Goal: Task Accomplishment & Management: Use online tool/utility

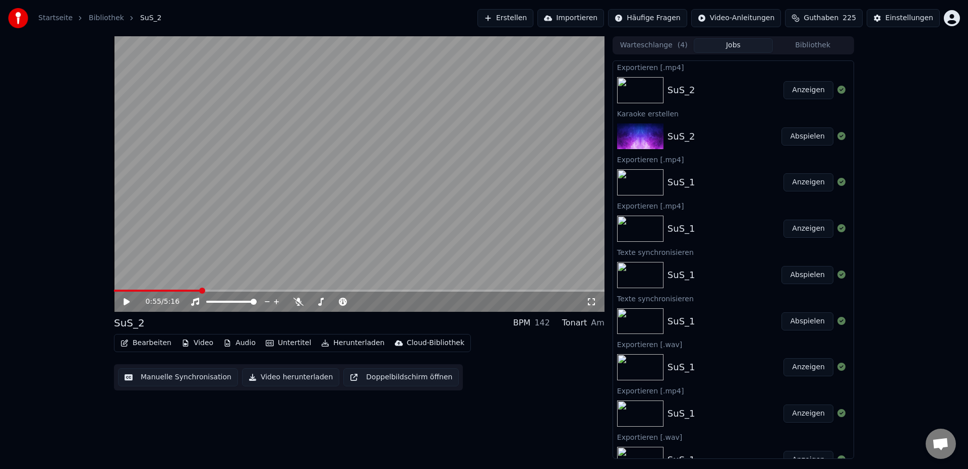
click at [525, 20] on button "Erstellen" at bounding box center [505, 18] width 56 height 18
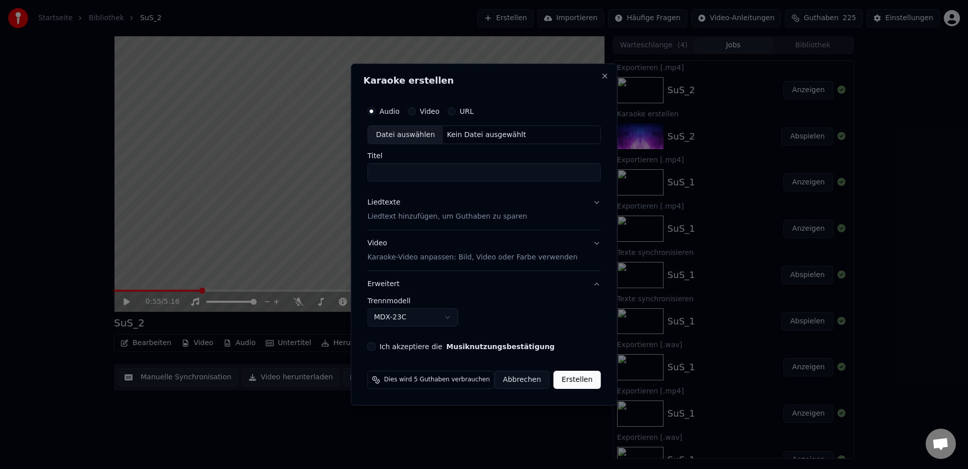
click at [394, 113] on label "Audio" at bounding box center [390, 111] width 20 height 7
click at [376, 113] on button "Audio" at bounding box center [372, 111] width 8 height 8
click at [410, 140] on div "Datei auswählen" at bounding box center [405, 135] width 75 height 18
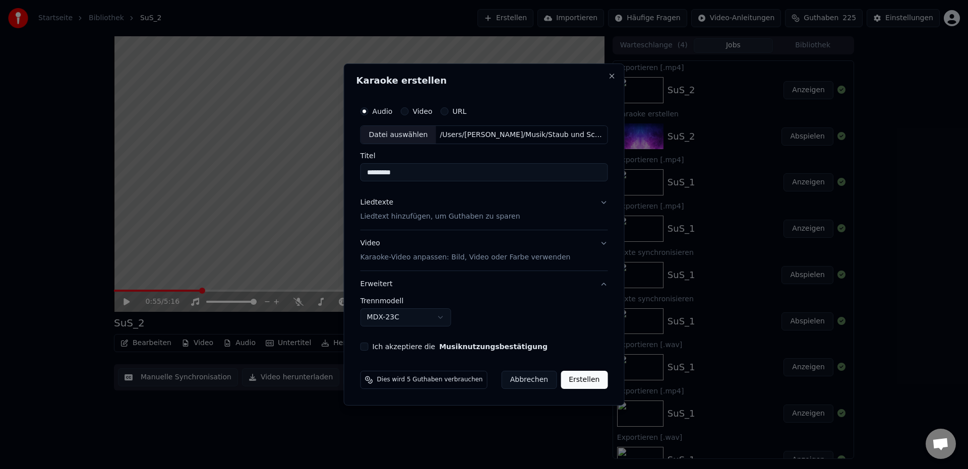
click at [438, 173] on input "*********" at bounding box center [484, 173] width 248 height 18
type input "********"
click at [391, 216] on p "Liedtext hinzufügen, um Guthaben zu sparen" at bounding box center [440, 217] width 160 height 10
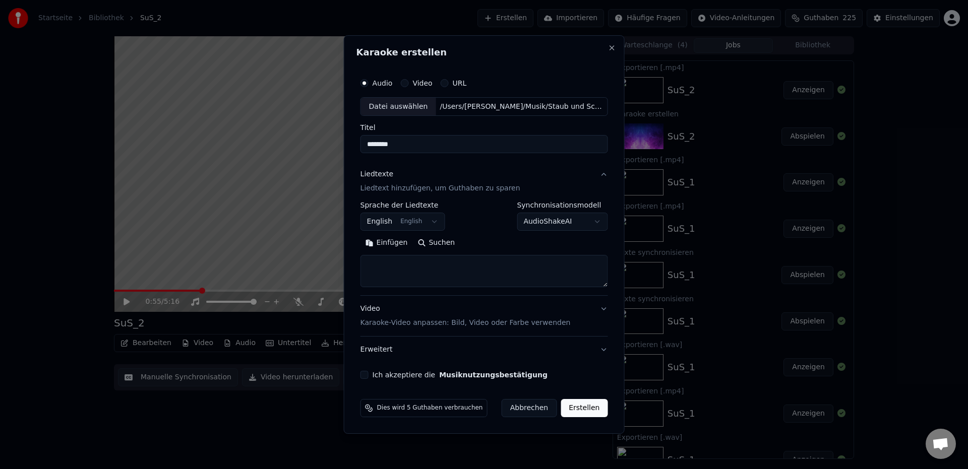
click at [388, 221] on body "Startseite Bibliothek SuS_2 Erstellen Importieren Häufige Fragen Video-Anleitun…" at bounding box center [484, 234] width 968 height 469
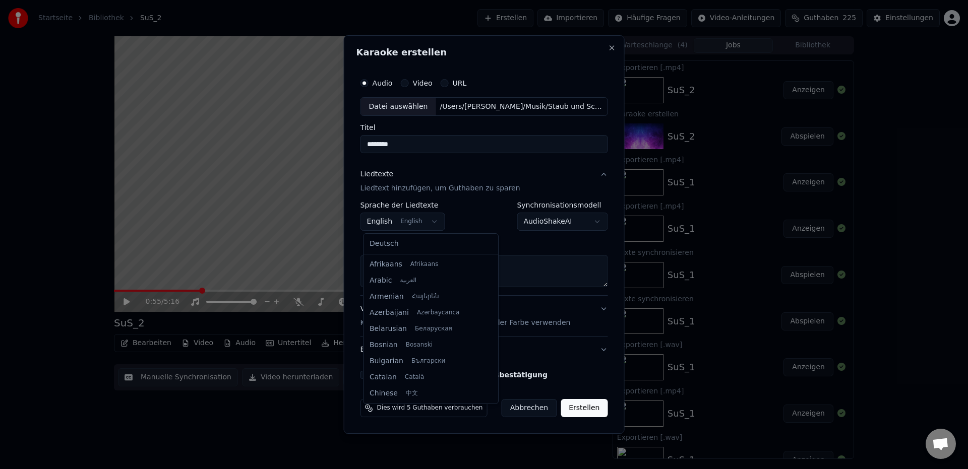
scroll to position [81, 0]
select select "**"
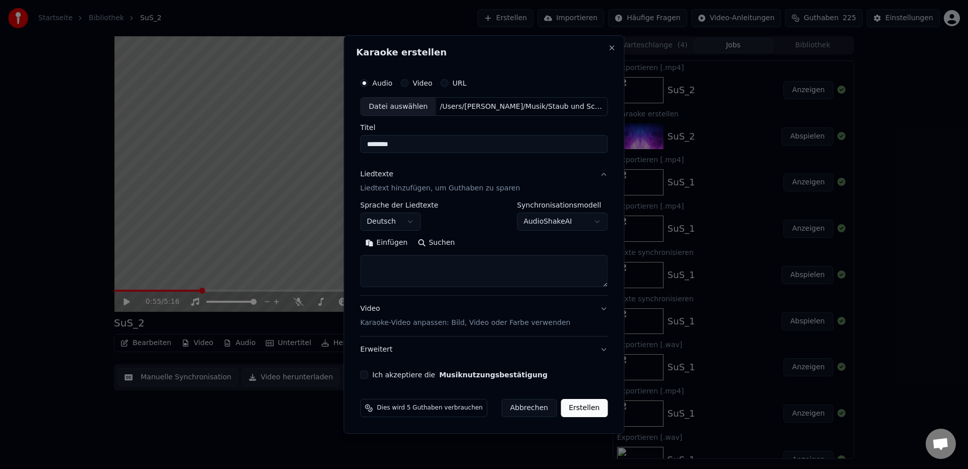
click at [389, 247] on button "Einfügen" at bounding box center [386, 243] width 52 height 16
drag, startPoint x: 397, startPoint y: 264, endPoint x: 543, endPoint y: 265, distance: 145.7
click at [543, 265] on textarea at bounding box center [480, 272] width 241 height 32
drag, startPoint x: 546, startPoint y: 281, endPoint x: 525, endPoint y: 280, distance: 20.2
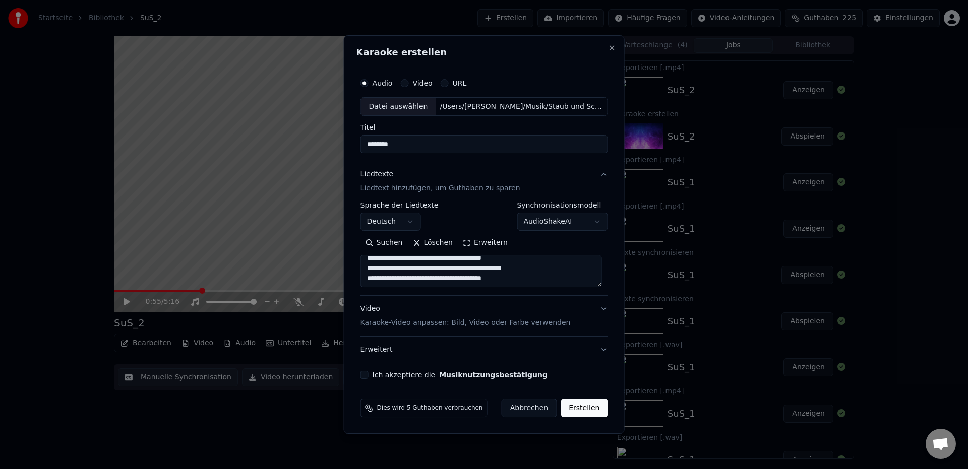
click at [525, 280] on textarea at bounding box center [480, 272] width 241 height 32
click at [539, 269] on textarea at bounding box center [480, 272] width 241 height 32
drag, startPoint x: 543, startPoint y: 273, endPoint x: 409, endPoint y: 272, distance: 133.6
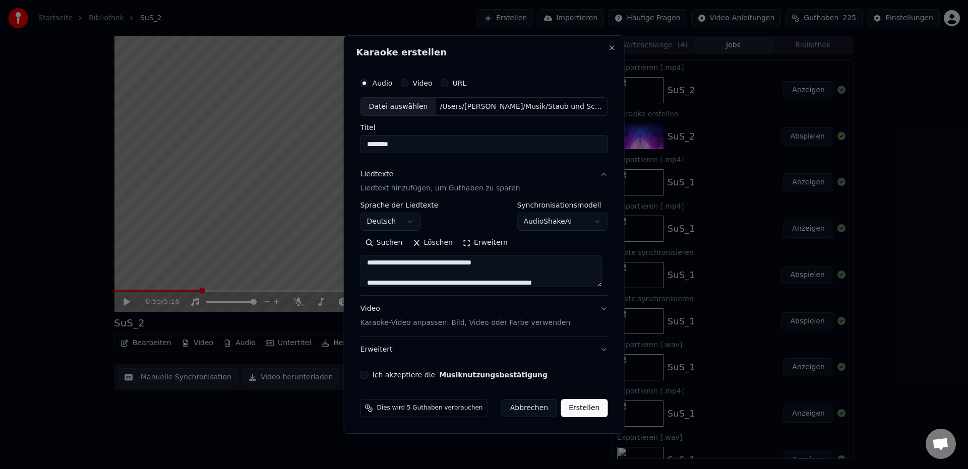
click at [409, 272] on textarea at bounding box center [480, 272] width 241 height 32
click at [490, 243] on button "Erweitern" at bounding box center [485, 243] width 55 height 16
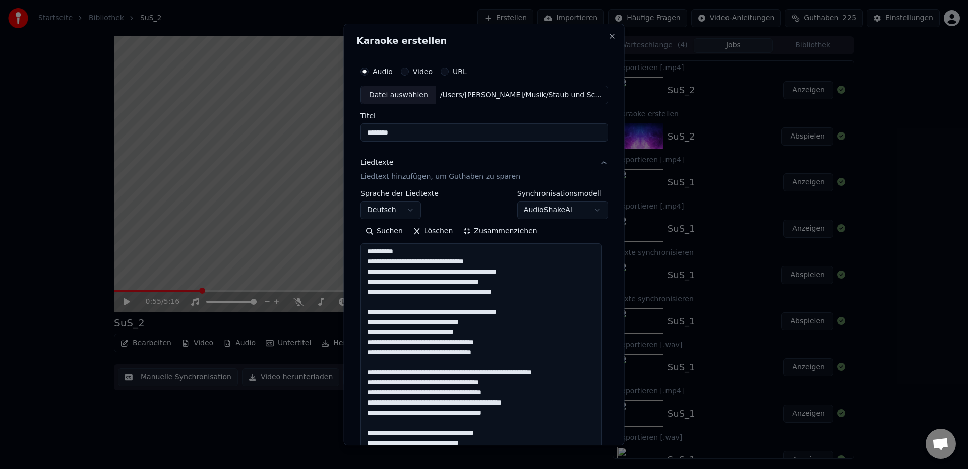
scroll to position [1, 0]
drag, startPoint x: 542, startPoint y: 313, endPoint x: 481, endPoint y: 312, distance: 61.0
click at [481, 312] on textarea at bounding box center [480, 454] width 241 height 421
click at [510, 315] on textarea at bounding box center [480, 454] width 241 height 421
drag, startPoint x: 541, startPoint y: 314, endPoint x: 394, endPoint y: 313, distance: 147.2
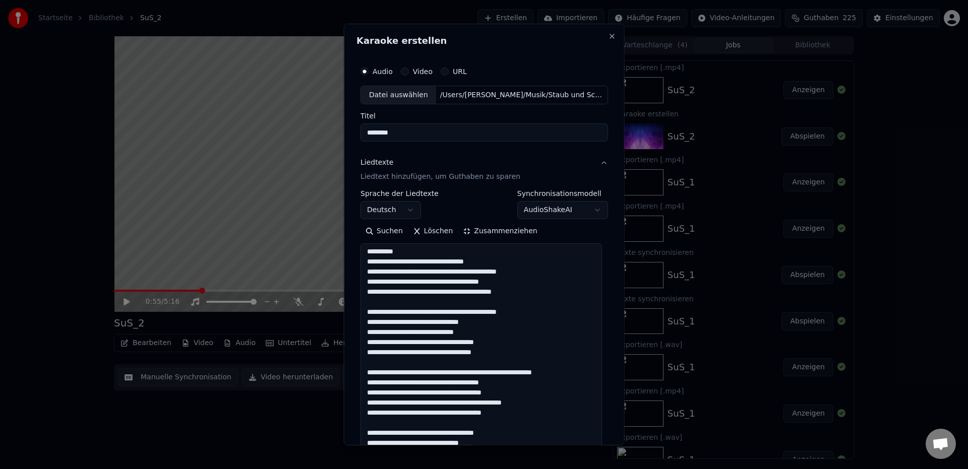
click at [394, 313] on textarea at bounding box center [480, 454] width 241 height 421
drag, startPoint x: 394, startPoint y: 374, endPoint x: 417, endPoint y: 373, distance: 23.2
click at [417, 373] on textarea at bounding box center [480, 454] width 241 height 421
drag, startPoint x: 394, startPoint y: 373, endPoint x: 583, endPoint y: 374, distance: 189.6
click at [583, 374] on textarea at bounding box center [480, 454] width 241 height 421
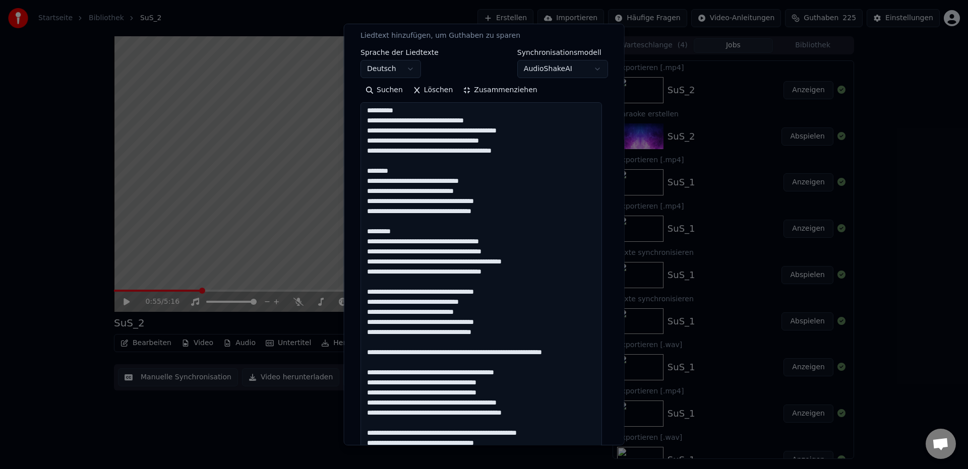
scroll to position [154, 0]
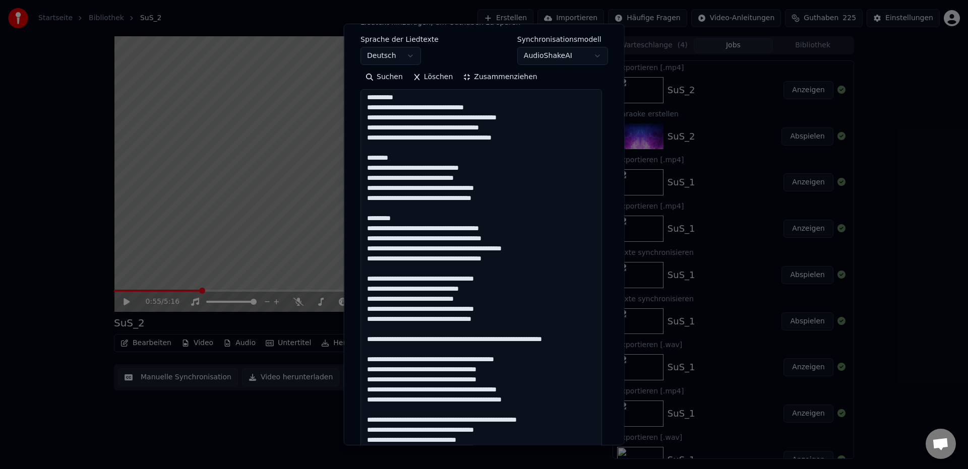
drag, startPoint x: 393, startPoint y: 280, endPoint x: 496, endPoint y: 280, distance: 103.4
click at [496, 280] on textarea at bounding box center [480, 300] width 241 height 421
drag, startPoint x: 430, startPoint y: 339, endPoint x: 583, endPoint y: 339, distance: 153.3
click at [583, 339] on textarea at bounding box center [480, 300] width 241 height 421
drag, startPoint x: 394, startPoint y: 362, endPoint x: 426, endPoint y: 362, distance: 31.8
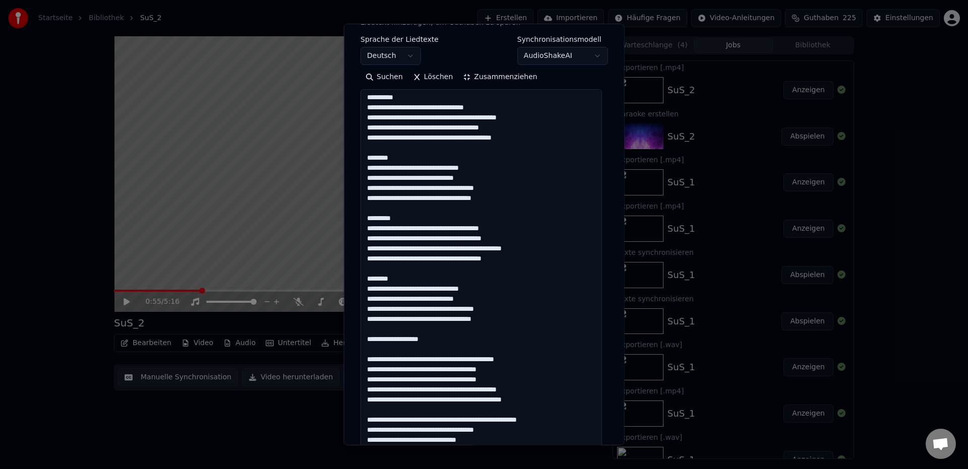
click at [426, 362] on textarea at bounding box center [480, 300] width 241 height 421
drag, startPoint x: 393, startPoint y: 360, endPoint x: 536, endPoint y: 358, distance: 143.2
click at [536, 358] on textarea at bounding box center [480, 300] width 241 height 421
drag, startPoint x: 410, startPoint y: 421, endPoint x: 560, endPoint y: 421, distance: 149.7
click at [560, 421] on textarea at bounding box center [480, 300] width 241 height 421
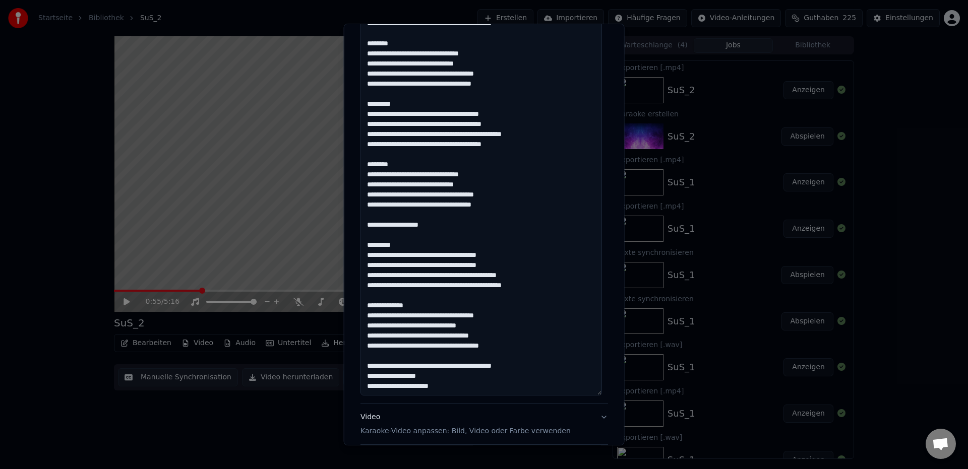
scroll to position [366, 0]
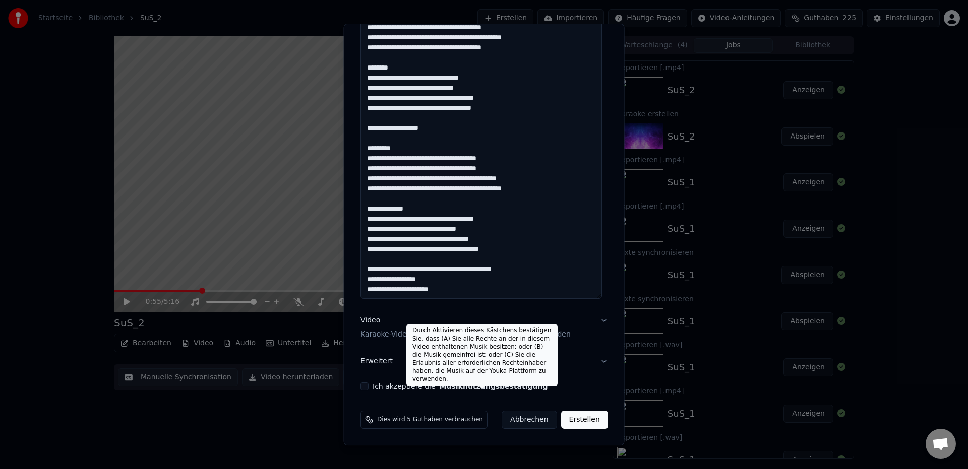
type textarea "**********"
click at [451, 387] on button "Musiknutzungsbestätigung" at bounding box center [493, 386] width 108 height 7
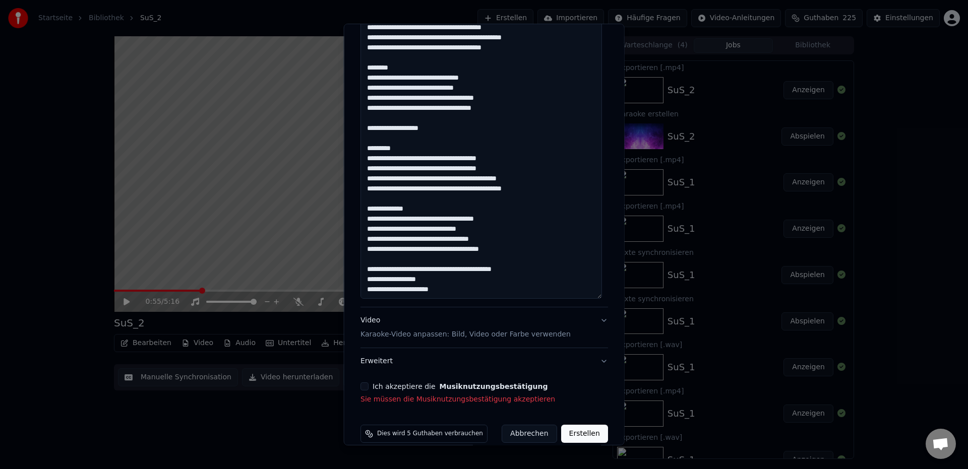
click at [362, 388] on button "Ich akzeptiere die Musiknutzungsbestätigung" at bounding box center [364, 387] width 8 height 8
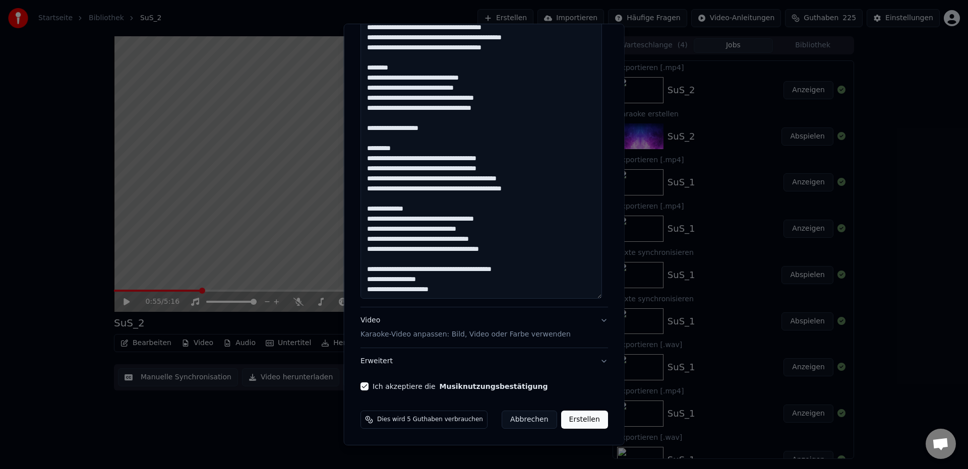
click at [382, 366] on button "Erweitert" at bounding box center [484, 361] width 248 height 26
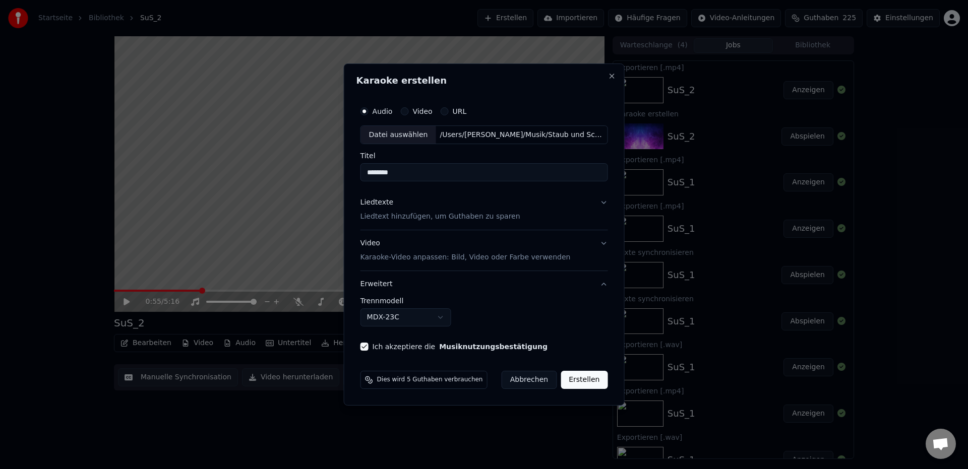
scroll to position [0, 0]
click at [386, 323] on body "Startseite Bibliothek SuS_2 Erstellen Importieren Häufige Fragen Video-Anleitun…" at bounding box center [484, 234] width 968 height 469
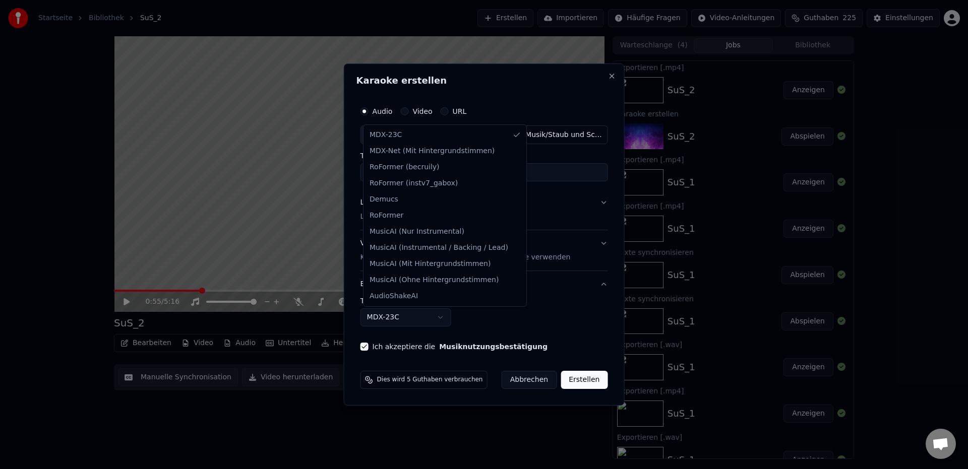
select select "**********"
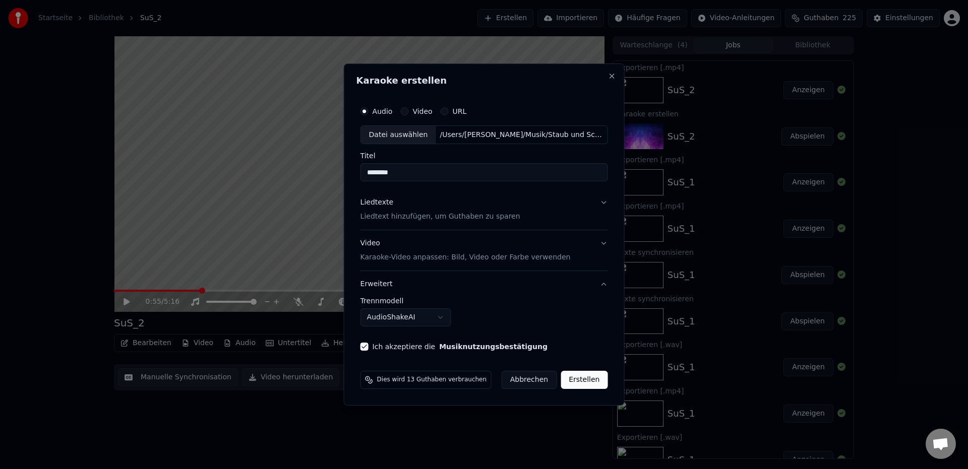
click at [402, 221] on p "Liedtext hinzufügen, um Guthaben zu sparen" at bounding box center [440, 217] width 160 height 10
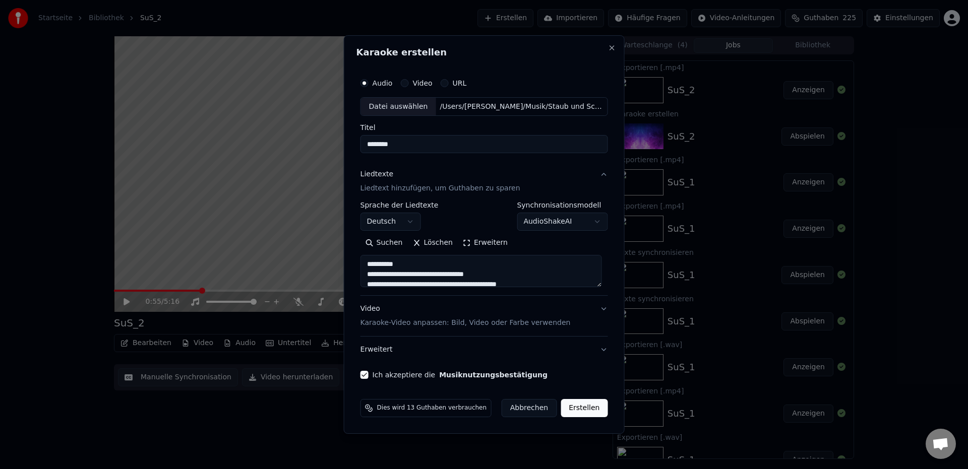
click at [575, 409] on button "Erstellen" at bounding box center [584, 408] width 47 height 18
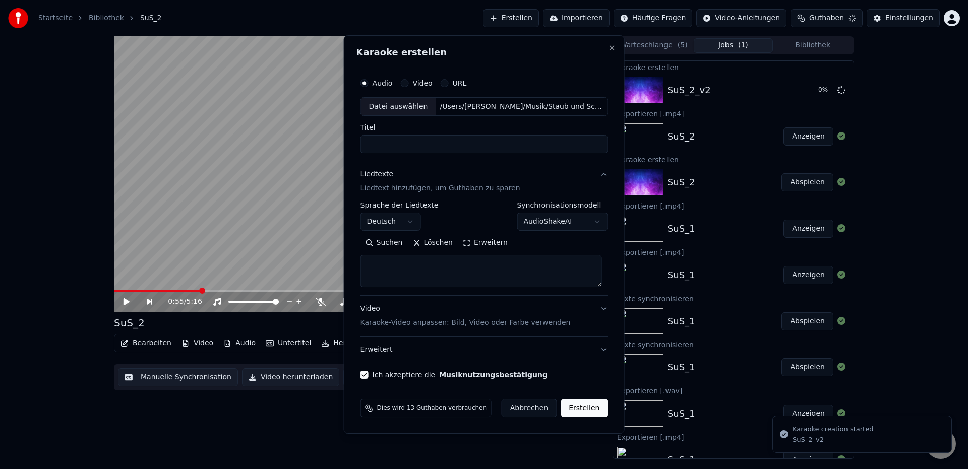
select select
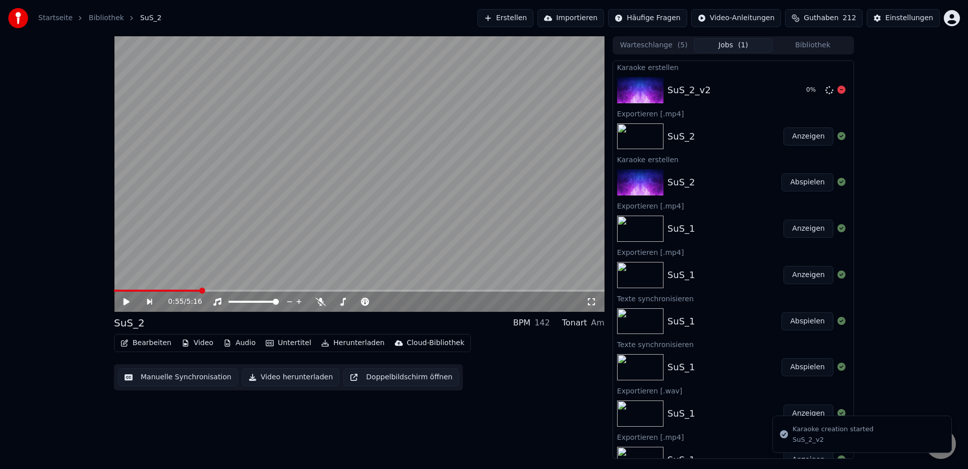
click at [687, 95] on div "SuS_2_v2" at bounding box center [689, 90] width 43 height 14
click at [799, 89] on button "Abspielen" at bounding box center [807, 90] width 52 height 18
click at [342, 343] on button "Herunterladen" at bounding box center [352, 343] width 71 height 14
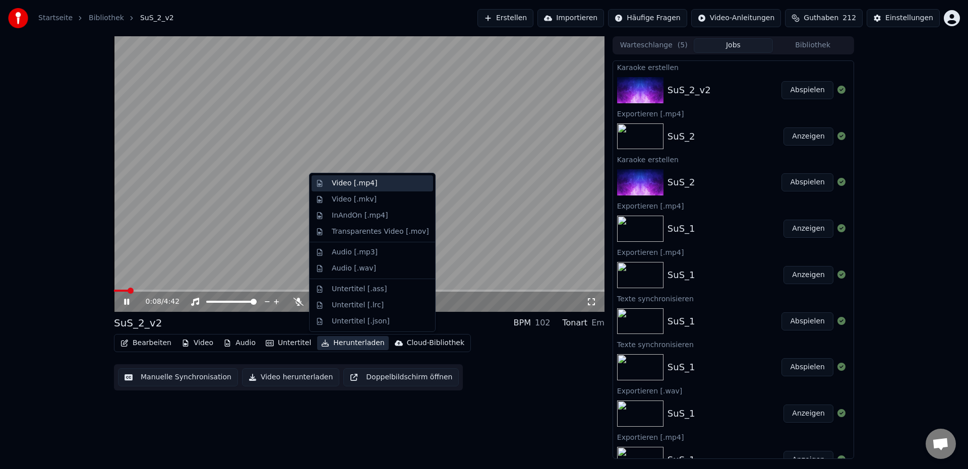
click at [358, 187] on div "Video [.mp4]" at bounding box center [354, 183] width 45 height 10
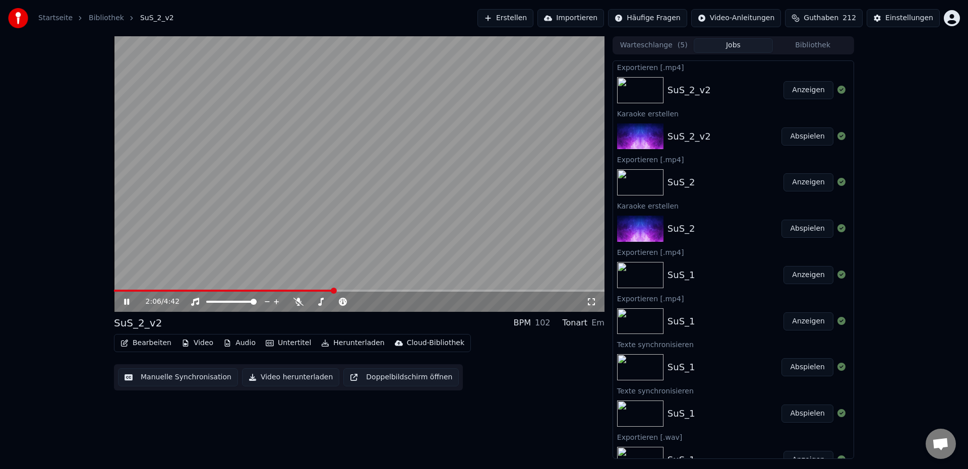
click at [127, 302] on icon at bounding box center [134, 302] width 24 height 8
click at [796, 89] on button "Anzeigen" at bounding box center [808, 90] width 50 height 18
